Goal: Transaction & Acquisition: Purchase product/service

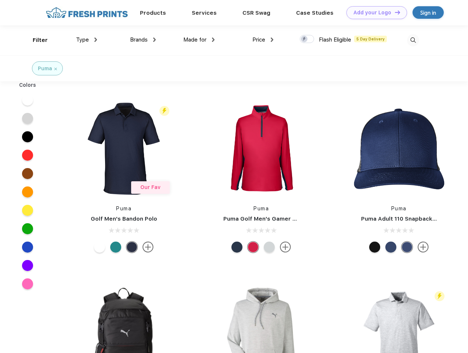
click at [374, 12] on link "Add your Logo Design Tool" at bounding box center [376, 12] width 61 height 13
click at [0, 0] on div "Design Tool" at bounding box center [0, 0] width 0 height 0
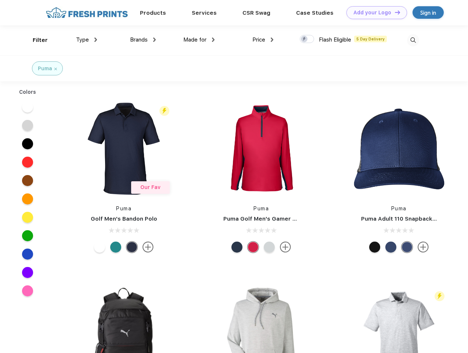
click at [394, 12] on link "Add your Logo Design Tool" at bounding box center [376, 12] width 61 height 13
click at [35, 40] on div "Filter" at bounding box center [40, 40] width 15 height 8
click at [87, 40] on span "Type" at bounding box center [82, 39] width 13 height 7
click at [143, 40] on span "Brands" at bounding box center [139, 39] width 18 height 7
click at [199, 40] on span "Made for" at bounding box center [194, 39] width 23 height 7
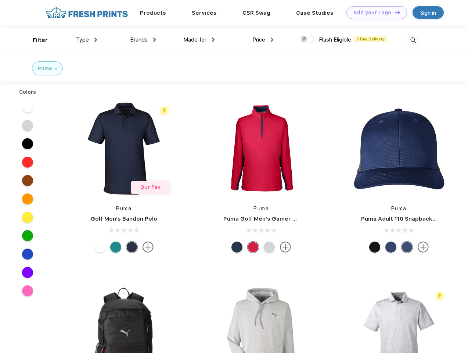
click at [263, 40] on span "Price" at bounding box center [258, 39] width 13 height 7
click at [307, 39] on div at bounding box center [307, 39] width 14 height 8
click at [305, 39] on input "checkbox" at bounding box center [302, 37] width 5 height 5
click at [413, 40] on img at bounding box center [413, 40] width 12 height 12
